Goal: Download file/media

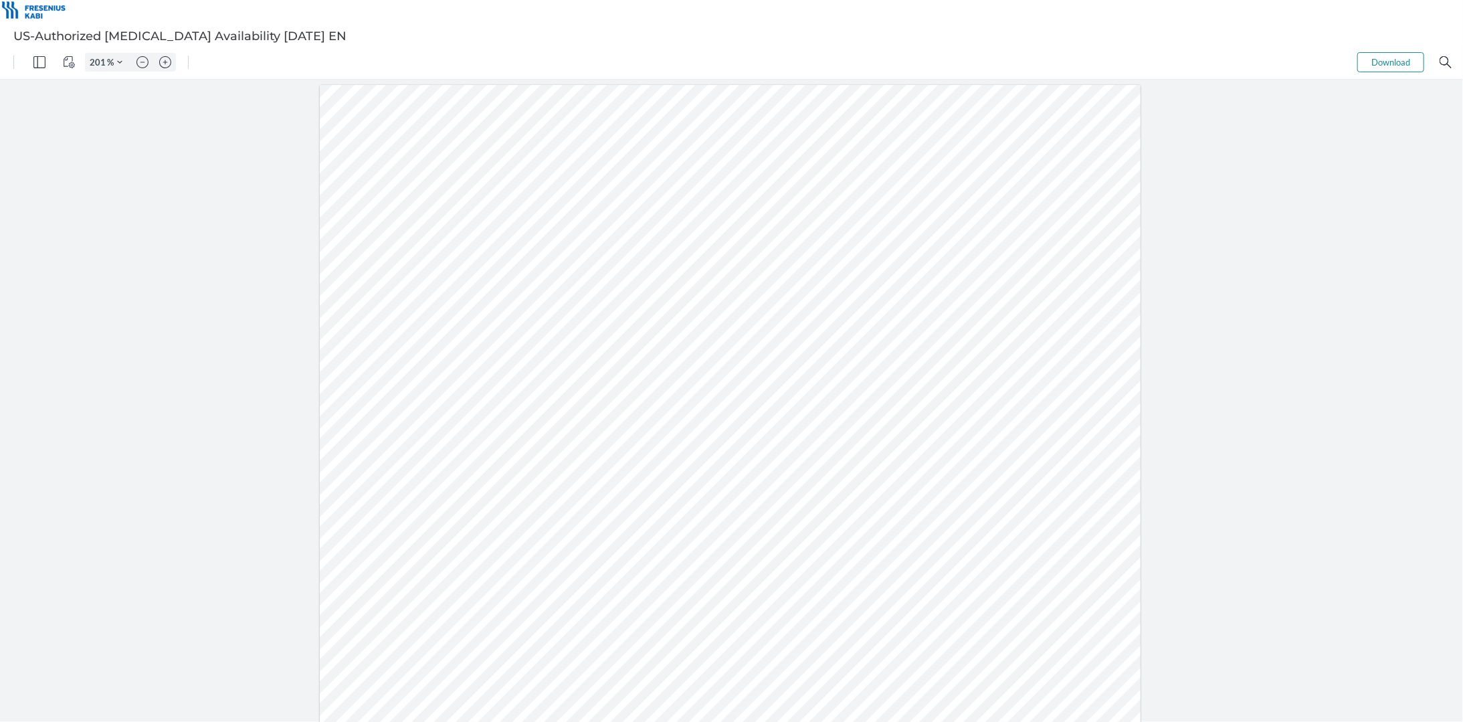
scroll to position [267, 0]
click at [619, 160] on div at bounding box center [730, 348] width 821 height 1063
click at [1398, 64] on button "Download" at bounding box center [1390, 61] width 67 height 20
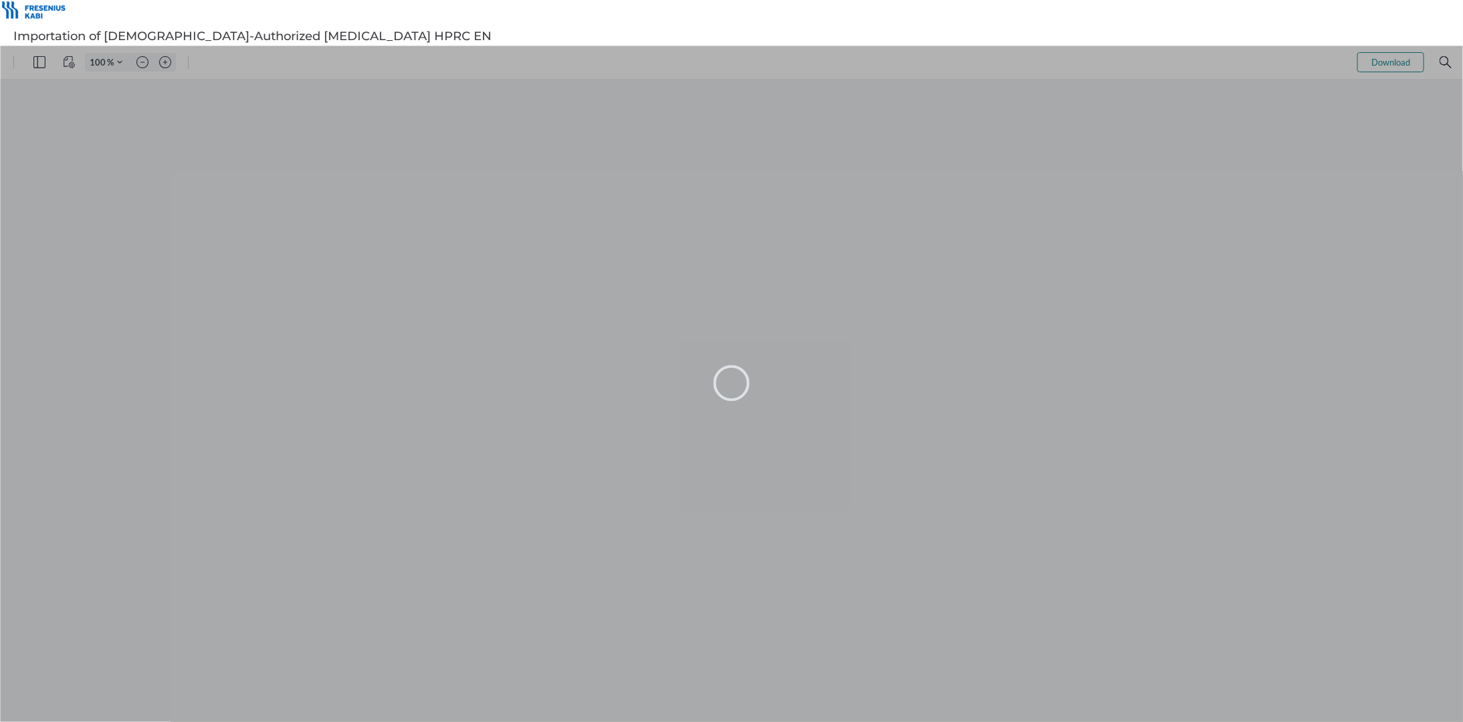
type input "121"
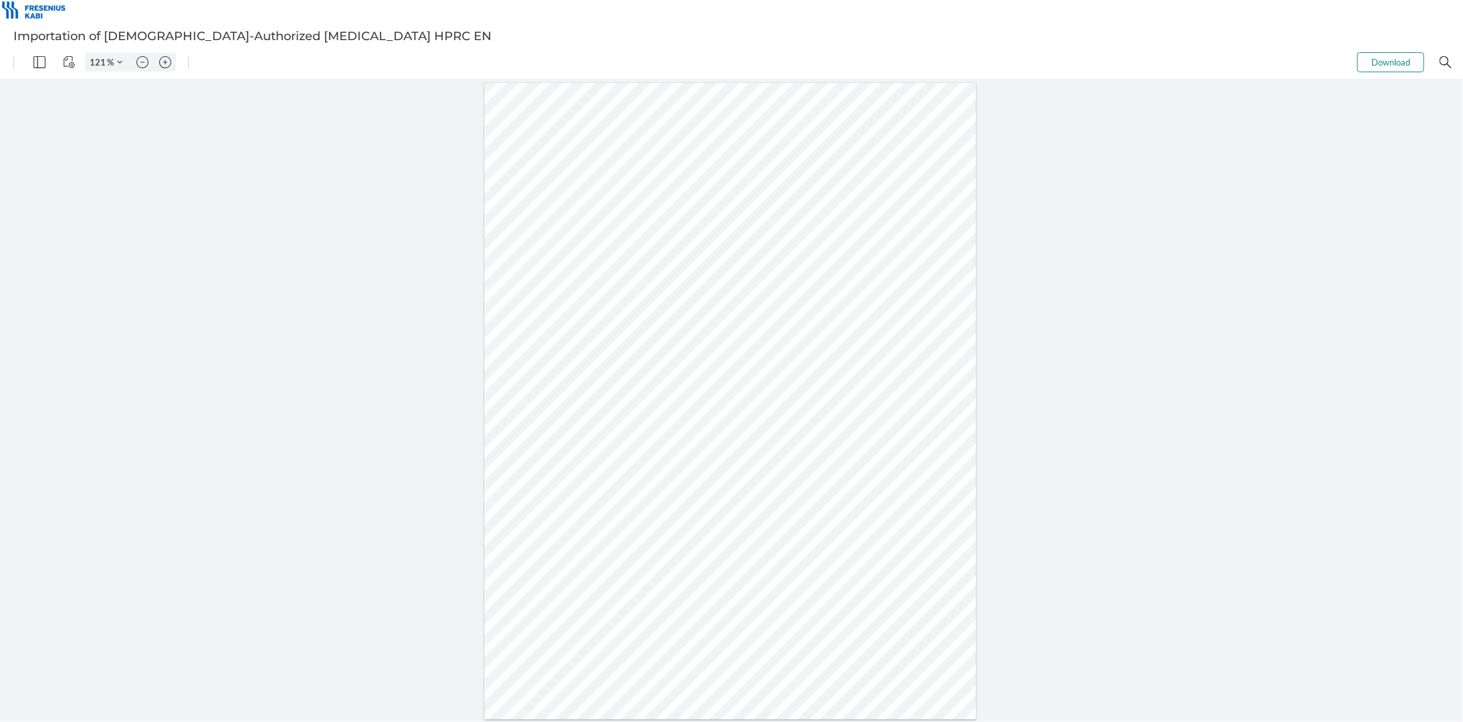
click at [1389, 62] on button "Download" at bounding box center [1390, 61] width 67 height 20
